Goal: Transaction & Acquisition: Purchase product/service

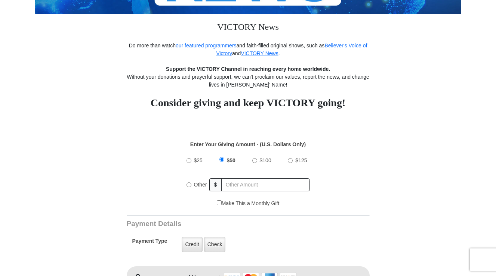
scroll to position [143, 0]
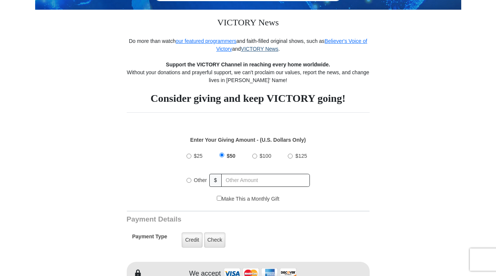
click at [263, 48] on link "VICTORY News" at bounding box center [259, 49] width 37 height 6
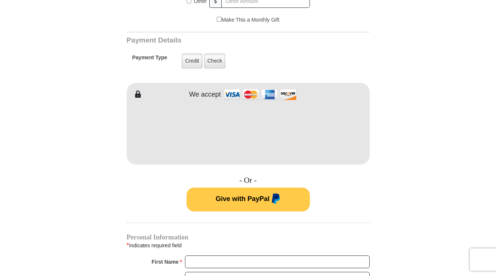
scroll to position [324, 0]
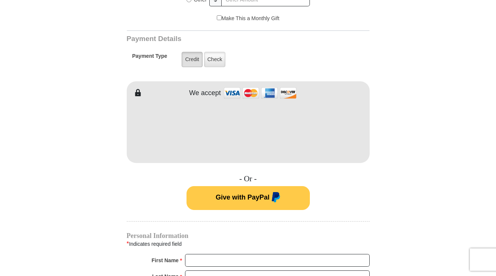
click at [195, 62] on label "Credit" at bounding box center [191, 59] width 21 height 15
click at [0, 0] on input "Credit" at bounding box center [0, 0] width 0 height 0
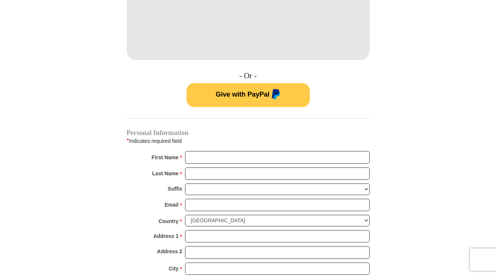
scroll to position [450, 0]
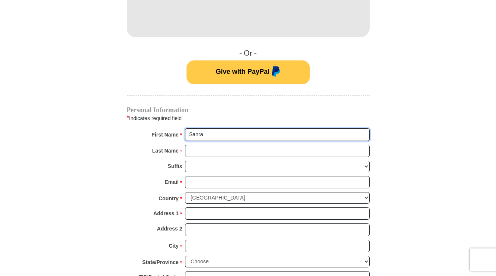
click at [203, 135] on input "Sanra" at bounding box center [277, 134] width 184 height 13
type input "Sandra"
type input "Kord"
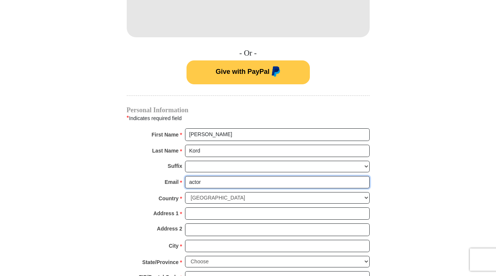
click at [358, 180] on input "actor" at bounding box center [277, 182] width 184 height 13
type input "actorsandrak@"
type input "actorsandrak@gmail.com"
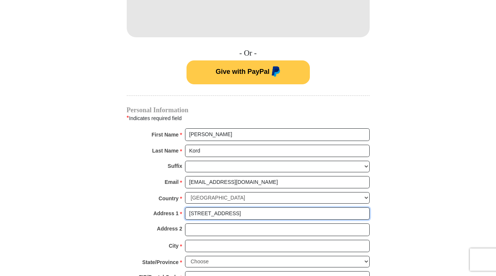
type input "15017 179th Ave E"
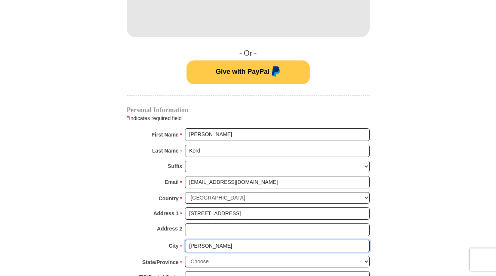
type input "Bonney Lake"
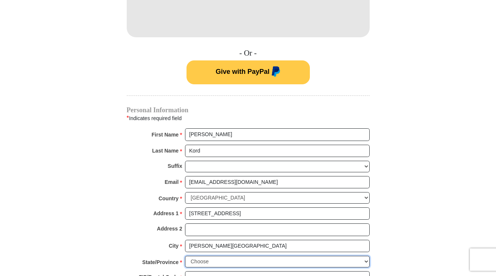
select select "WA"
type input "Bonney Lake"
type input "98391-8235"
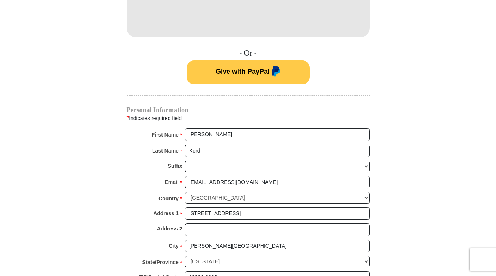
type input "2067698663"
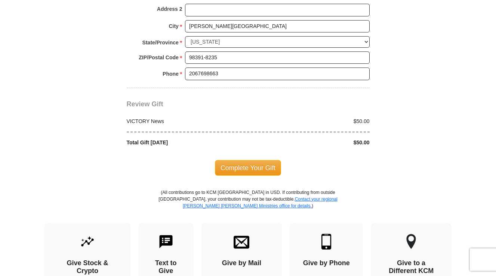
scroll to position [671, 0]
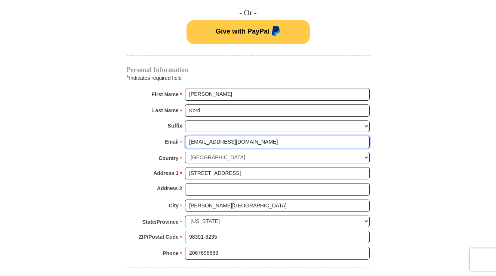
click at [256, 140] on input "actorsandrak@gmail.com" at bounding box center [277, 142] width 184 height 13
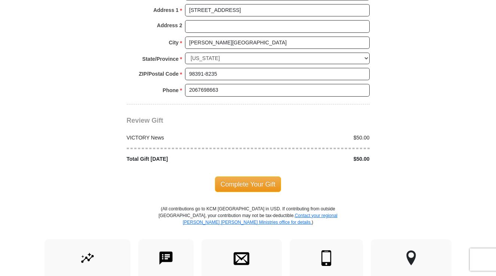
scroll to position [659, 0]
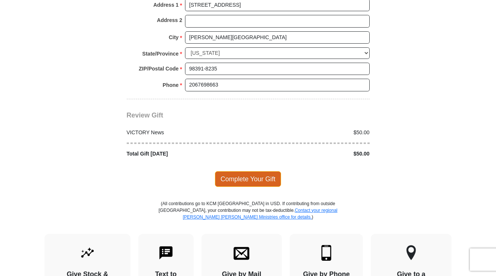
click at [261, 171] on span "Complete Your Gift" at bounding box center [248, 179] width 66 height 16
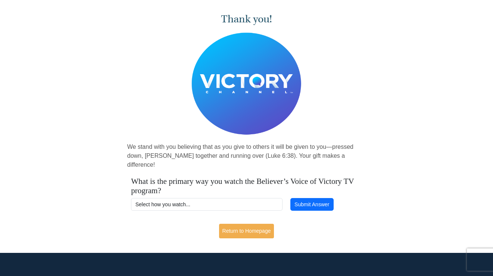
scroll to position [24, 0]
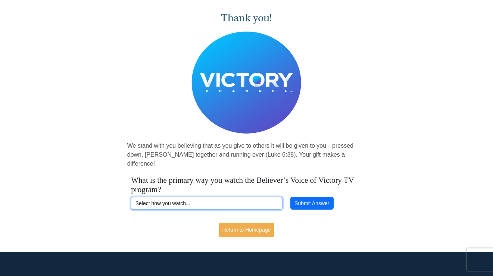
select select "VICTORYCOM"
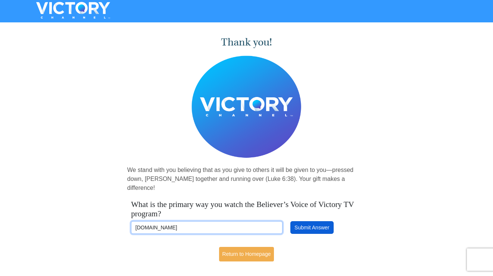
scroll to position [0, 0]
click at [317, 221] on button "Submit Answer" at bounding box center [312, 227] width 43 height 13
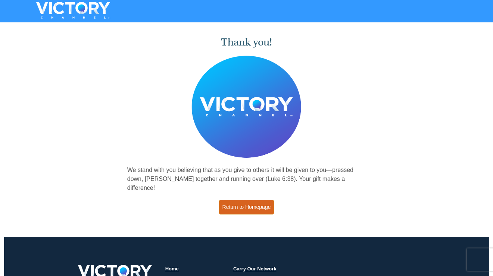
click at [240, 200] on link "Return to Homepage" at bounding box center [246, 207] width 55 height 15
